Goal: Task Accomplishment & Management: Manage account settings

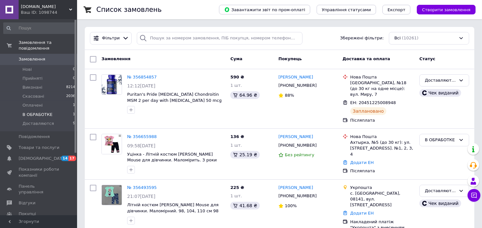
click at [51, 110] on li "В ОБРАБОТКЕ 1" at bounding box center [39, 114] width 79 height 9
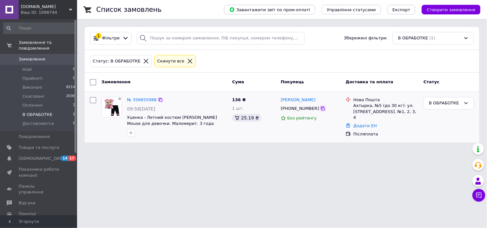
click at [320, 109] on icon at bounding box center [322, 108] width 5 height 5
click at [142, 99] on link "№ 356655988" at bounding box center [142, 100] width 30 height 5
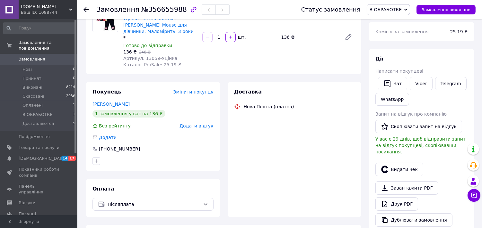
scroll to position [71, 0]
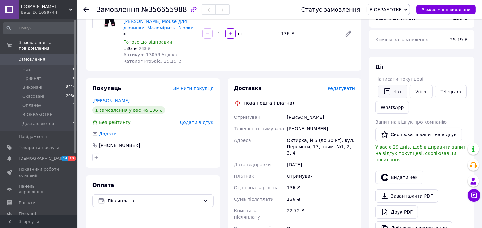
click at [388, 92] on icon "button" at bounding box center [387, 92] width 8 height 8
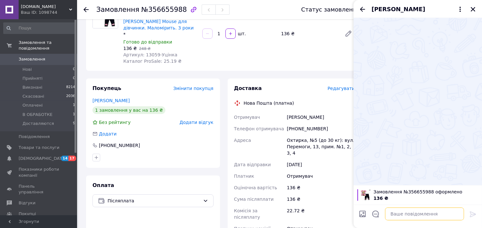
click at [396, 217] on textarea at bounding box center [424, 214] width 79 height 13
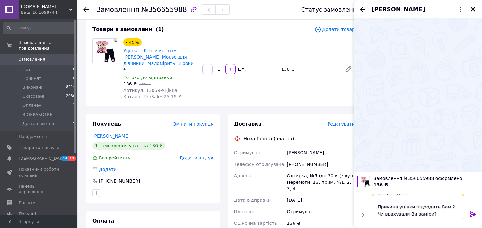
scroll to position [12, 0]
click at [422, 218] on textarea "Добрий день. Причина уцінки підходить Вам ? Чи врахували Ви заміри? Товар малом…" at bounding box center [418, 207] width 92 height 26
paste textarea "[URL][DOMAIN_NAME]"
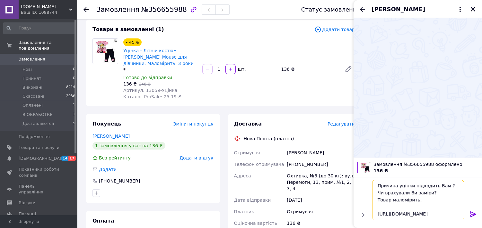
type textarea "Добрий день. Причина уцінки підходить Вам ? Чи врахували Ви заміри? Товар малом…"
click at [471, 214] on icon at bounding box center [473, 215] width 8 height 8
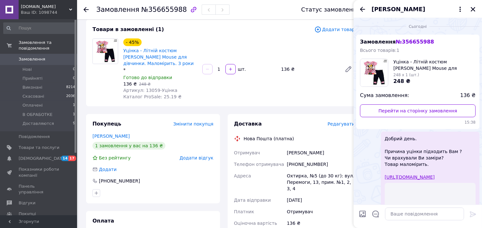
scroll to position [0, 0]
click at [363, 8] on icon "Назад" at bounding box center [362, 9] width 8 height 8
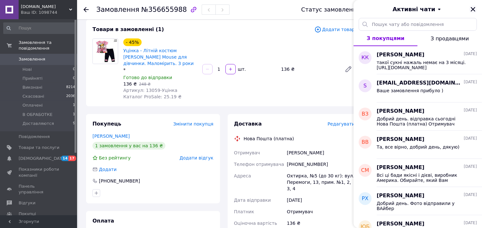
click at [470, 9] on button "Закрити" at bounding box center [473, 9] width 8 height 8
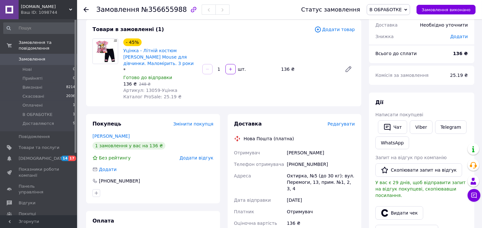
click at [43, 56] on span "Замовлення" at bounding box center [39, 59] width 41 height 6
